Goal: Task Accomplishment & Management: Manage account settings

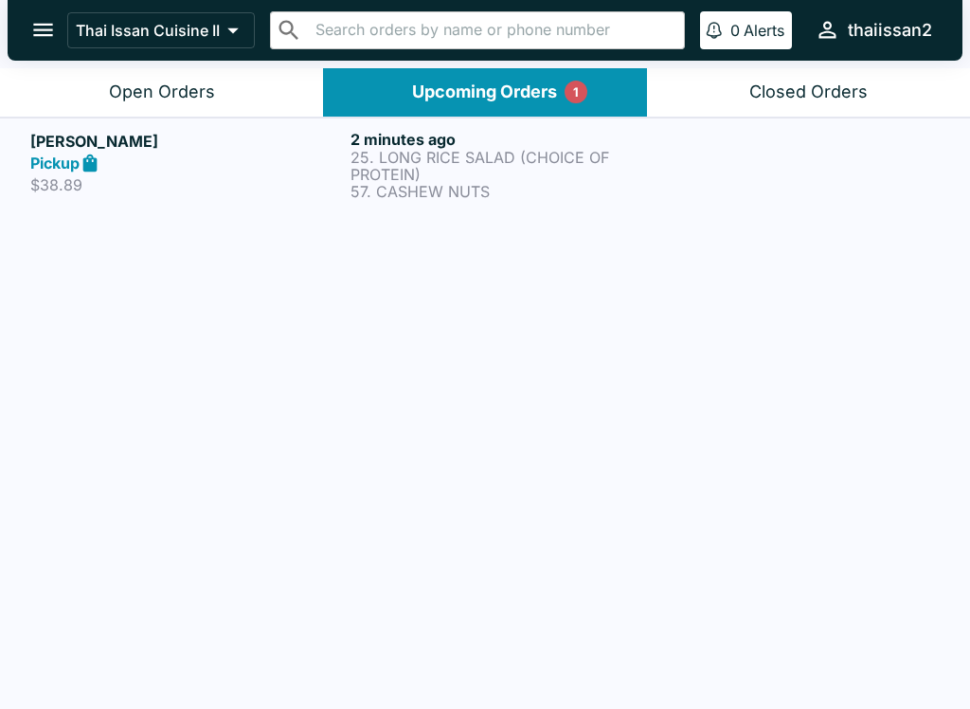
click at [423, 417] on div "[PERSON_NAME] Pickup $38.89 2 minutes ago 25. LONG RICE SALAD (CHOICE OF PROTEI…" at bounding box center [485, 415] width 970 height 595
click at [655, 179] on p "25. LONG RICE SALAD (CHOICE OF PROTEIN)" at bounding box center [507, 166] width 313 height 34
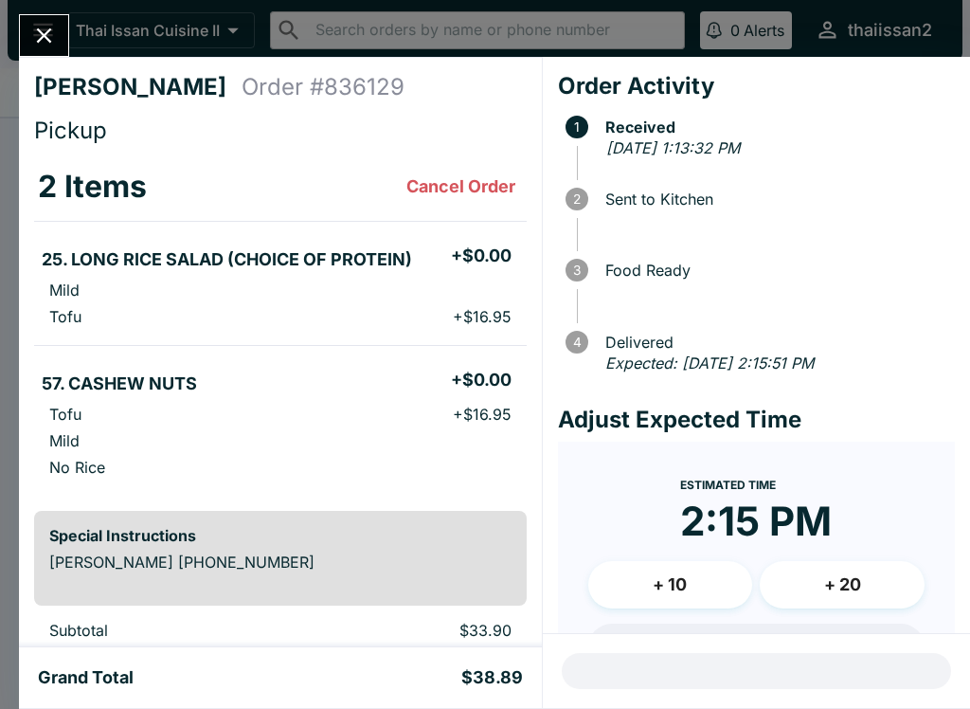
click at [29, 27] on button "Close" at bounding box center [44, 35] width 48 height 41
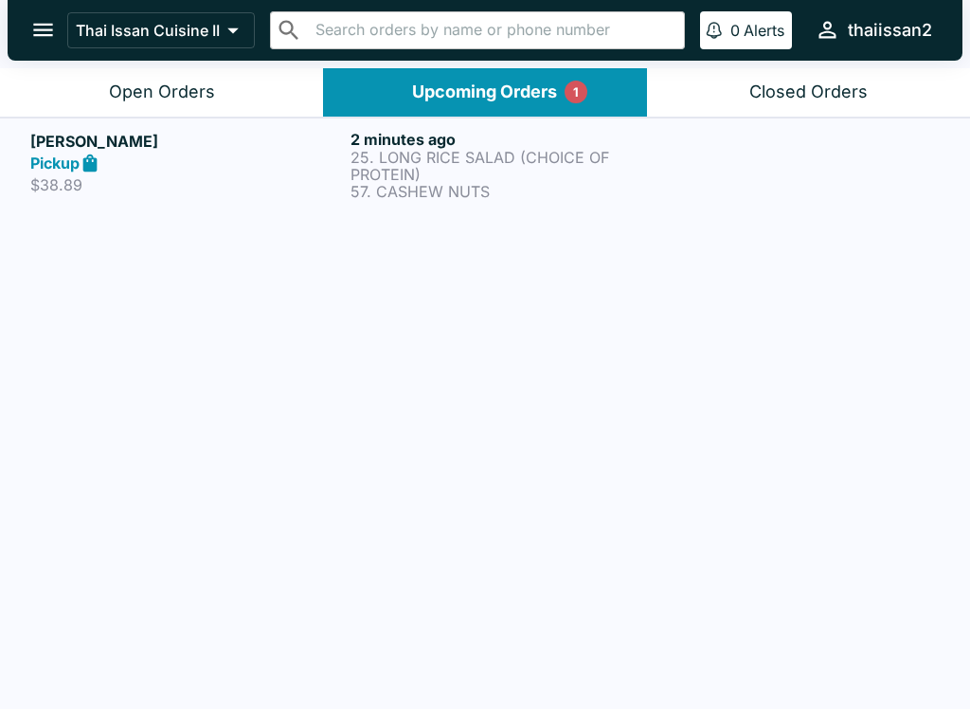
click at [80, 89] on button "Open Orders" at bounding box center [161, 92] width 323 height 48
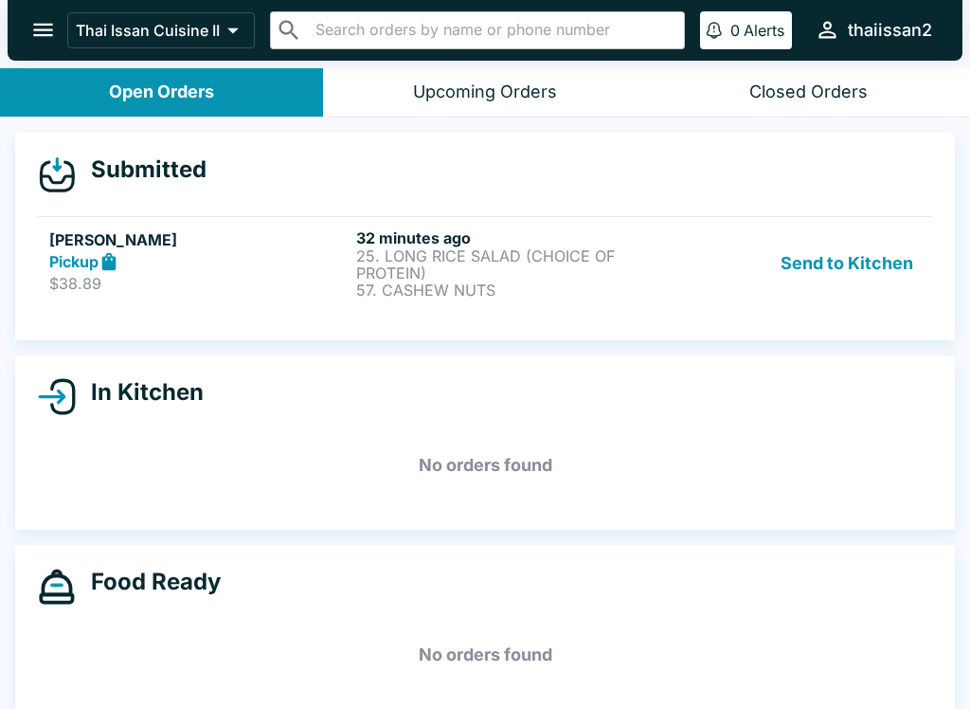
click at [865, 269] on button "Send to Kitchen" at bounding box center [847, 263] width 148 height 70
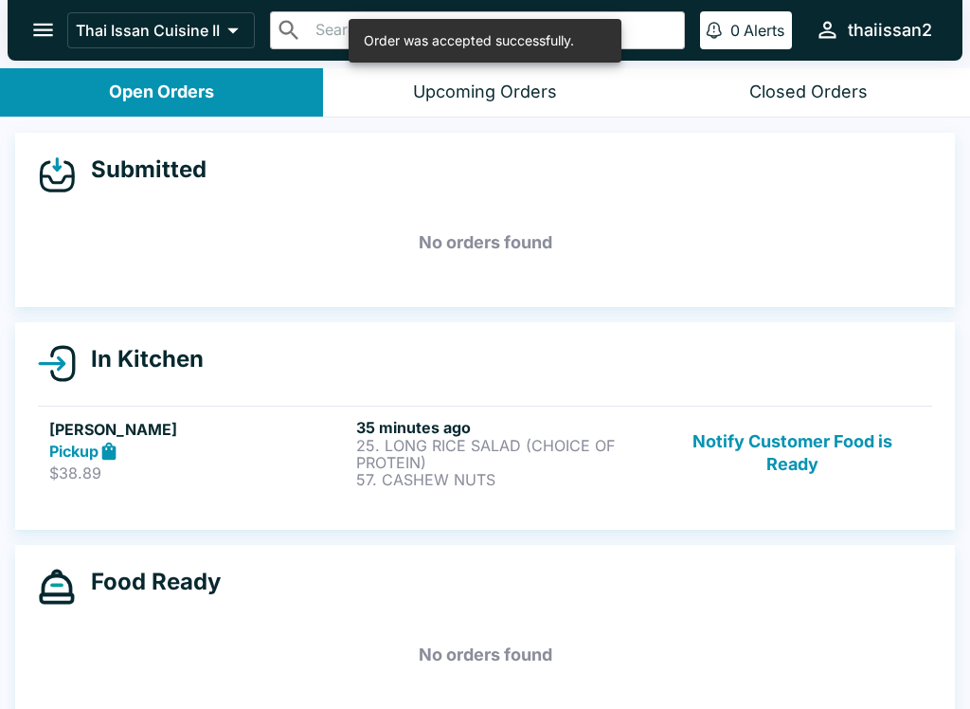
click at [534, 467] on p "25. LONG RICE SALAD (CHOICE OF PROTEIN)" at bounding box center [505, 454] width 299 height 34
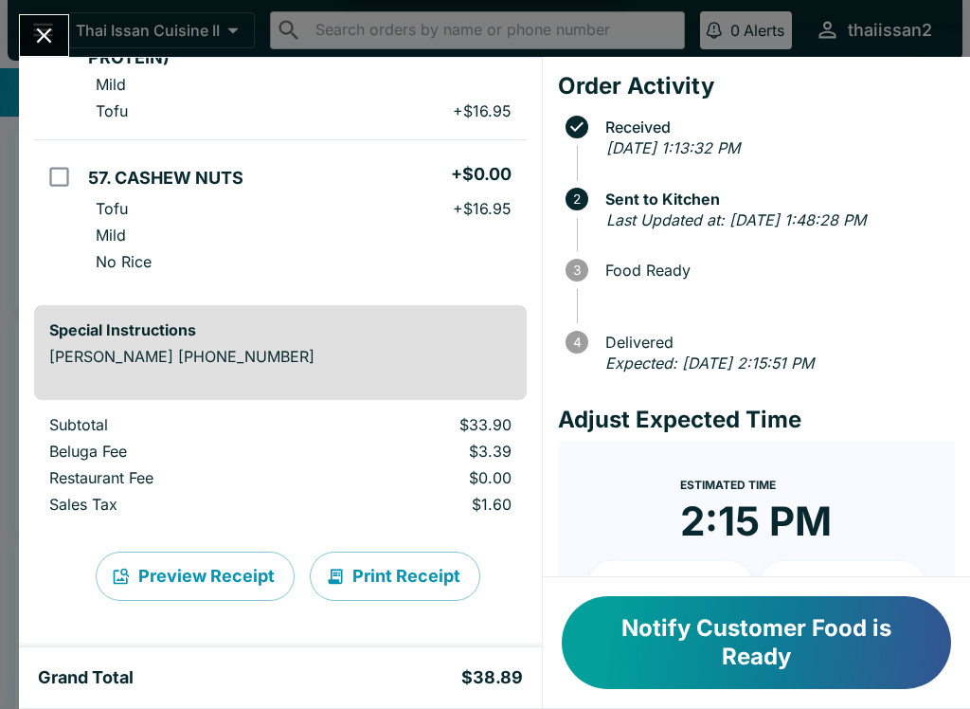
scroll to position [221, 0]
click at [408, 581] on button "Print Receipt" at bounding box center [395, 576] width 171 height 49
click at [855, 644] on button "Notify Customer Food is Ready" at bounding box center [757, 642] width 390 height 93
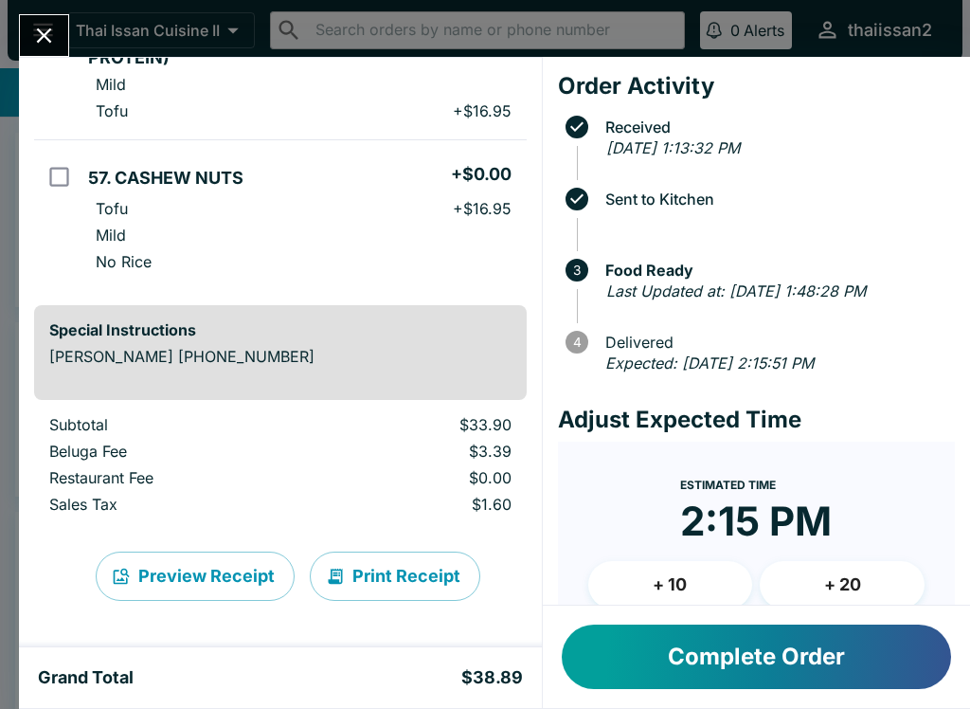
click at [830, 644] on button "Complete Order" at bounding box center [757, 657] width 390 height 64
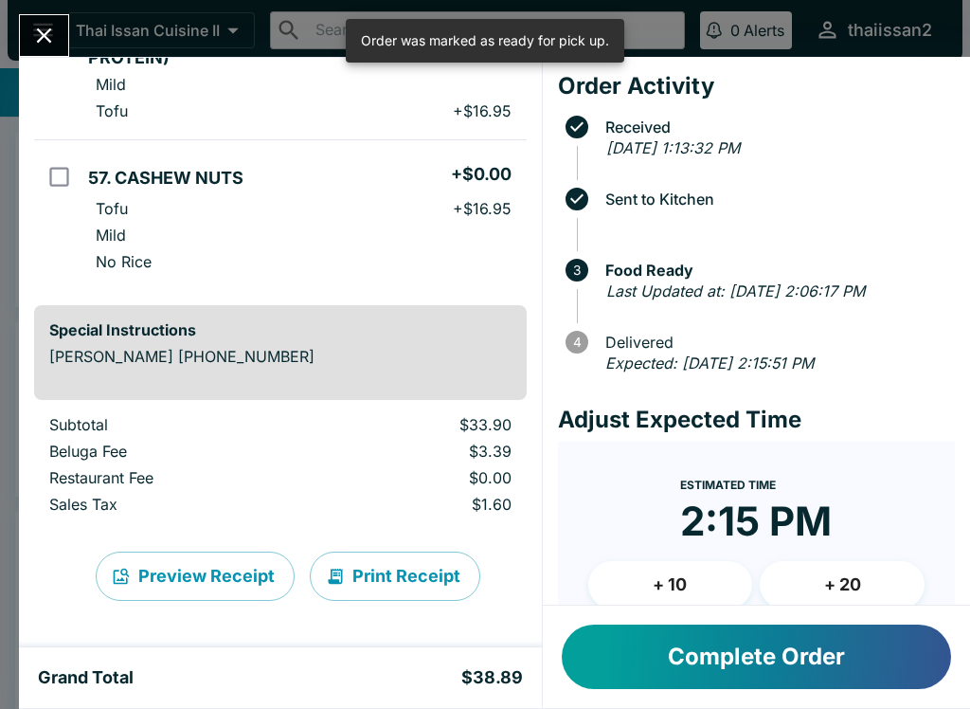
click at [789, 679] on button "Complete Order" at bounding box center [757, 657] width 390 height 64
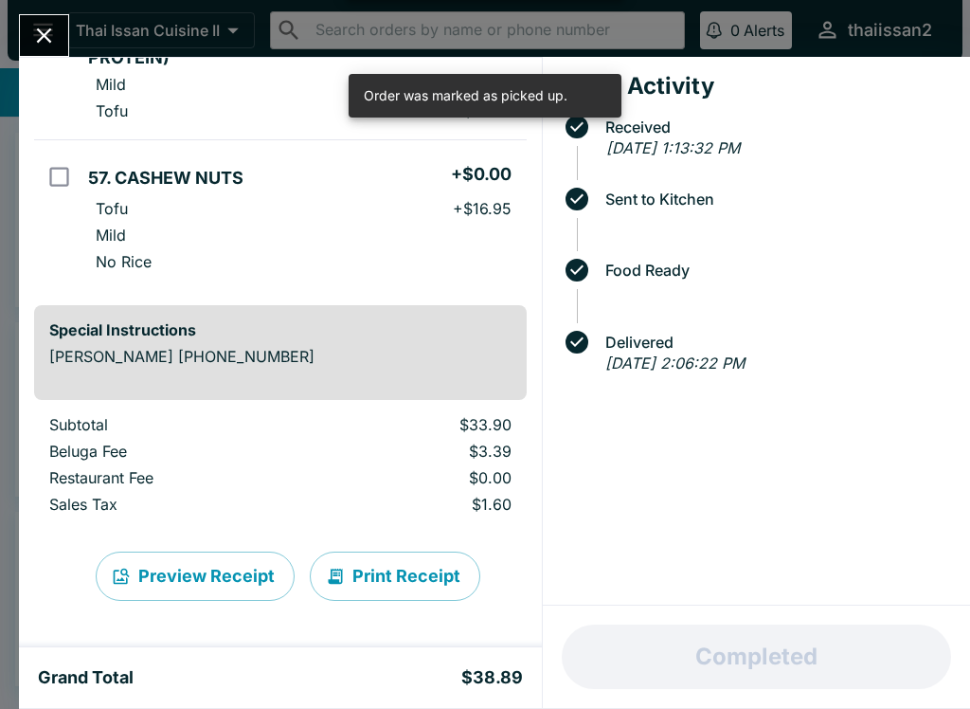
click at [45, 24] on icon "Close" at bounding box center [44, 36] width 26 height 26
